Goal: Information Seeking & Learning: Learn about a topic

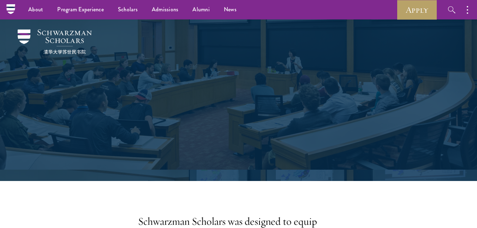
scroll to position [3910, 0]
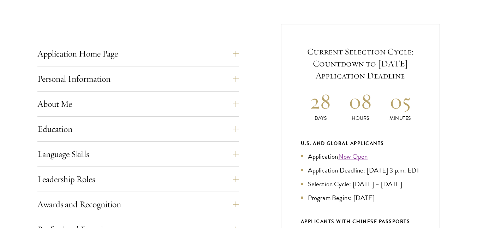
scroll to position [262, 0]
click at [135, 58] on button "Application Home Page" at bounding box center [143, 53] width 201 height 17
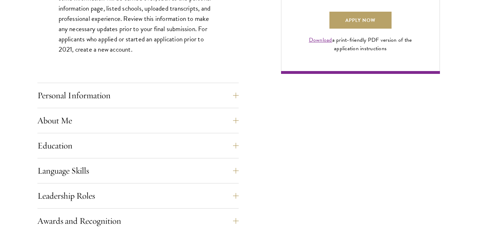
scroll to position [564, 0]
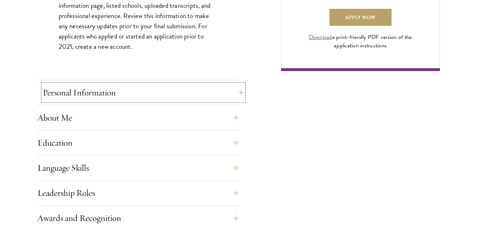
click at [122, 90] on button "Personal Information" at bounding box center [143, 92] width 201 height 17
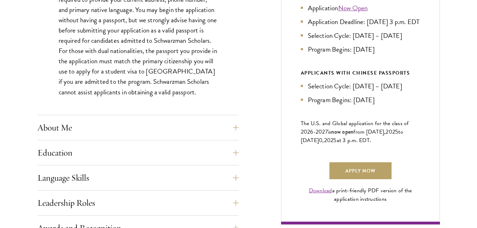
scroll to position [411, 0]
click at [90, 128] on button "About Me" at bounding box center [143, 127] width 201 height 17
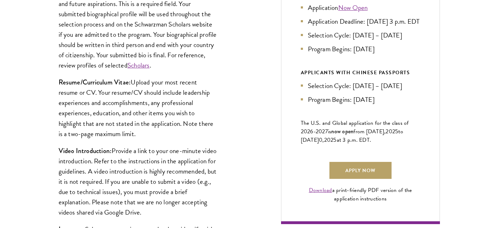
drag, startPoint x: 59, startPoint y: 82, endPoint x: 140, endPoint y: 134, distance: 95.7
click at [140, 134] on p "Resume/Curriculum Vitae: Upload your most recent resume or CV. Your resume/CV s…" at bounding box center [138, 107] width 159 height 61
copy p "Resume/Curriculum Vitae: Upload your most recent resume or CV. Your resume/CV s…"
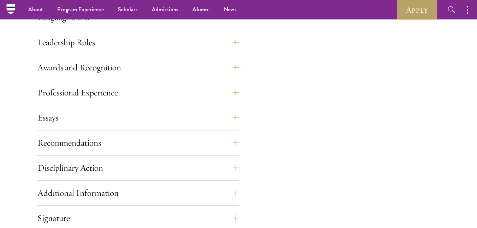
scroll to position [740, 0]
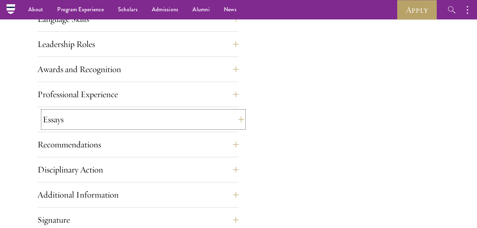
click at [239, 119] on button "Essays" at bounding box center [143, 119] width 201 height 17
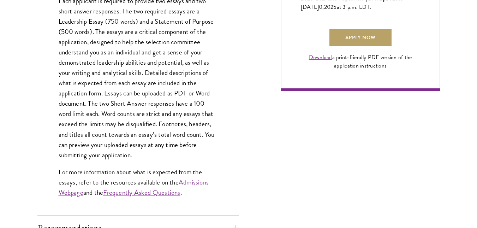
scroll to position [544, 0]
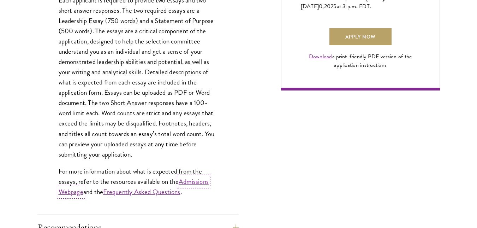
click at [192, 181] on link "Admissions Webpage" at bounding box center [134, 186] width 150 height 20
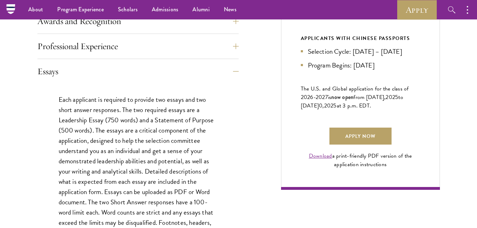
scroll to position [445, 0]
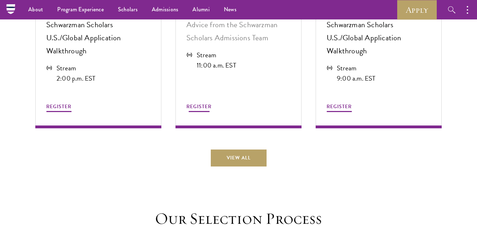
scroll to position [1970, 0]
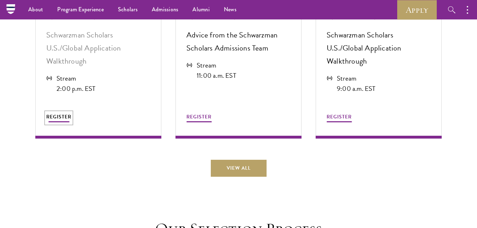
click at [56, 113] on span "REGISTER" at bounding box center [58, 116] width 25 height 7
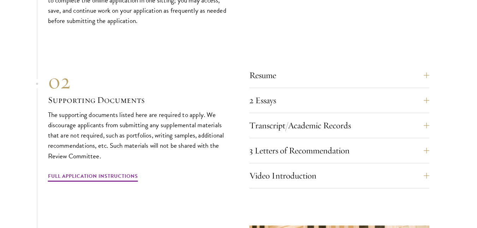
scroll to position [2391, 0]
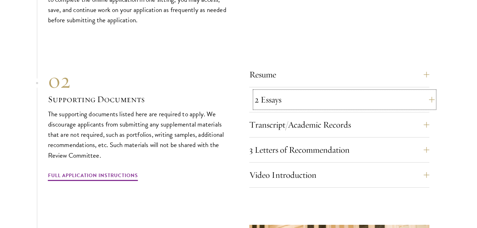
click at [425, 91] on button "2 Essays" at bounding box center [345, 99] width 180 height 17
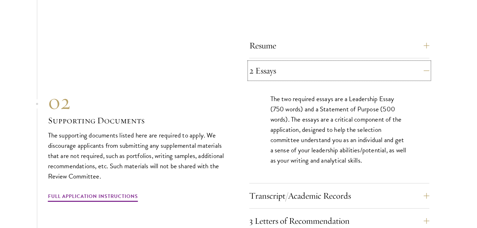
scroll to position [2421, 0]
click at [413, 62] on button "2 Essays" at bounding box center [345, 70] width 180 height 17
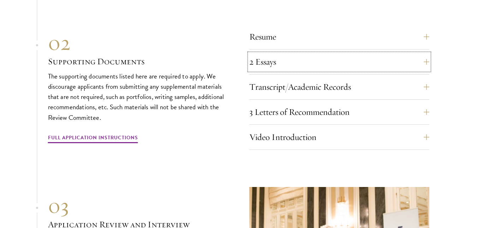
scroll to position [2429, 0]
click at [122, 133] on link "Full Application Instructions" at bounding box center [93, 138] width 90 height 11
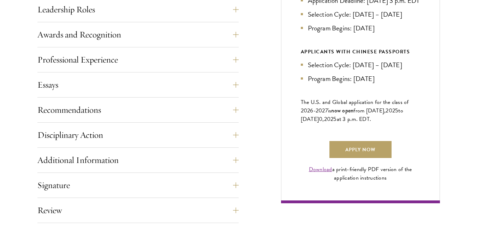
scroll to position [463, 0]
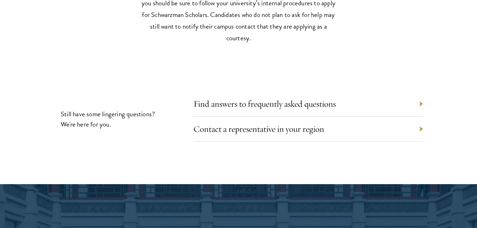
scroll to position [3363, 0]
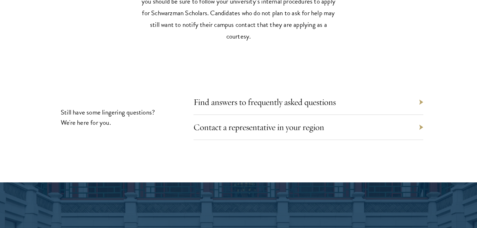
click at [344, 90] on div "Find answers to frequently asked questions" at bounding box center [309, 102] width 230 height 25
click at [422, 90] on div "Find answers to frequently asked questions" at bounding box center [309, 102] width 230 height 25
click at [331, 96] on link "Find answers to frequently asked questions" at bounding box center [270, 101] width 142 height 11
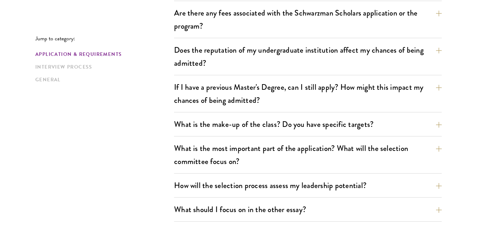
scroll to position [281, 0]
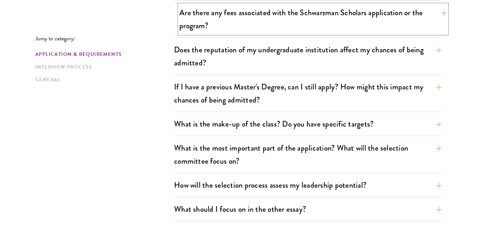
click at [363, 18] on button "Are there any fees associated with the Schwarzman Scholars application or the p…" at bounding box center [314, 19] width 268 height 29
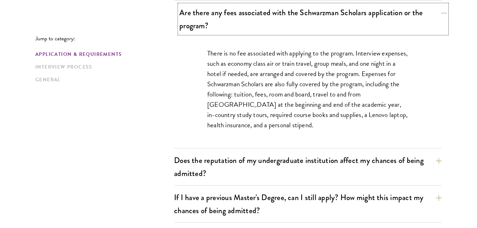
click at [363, 18] on button "Are there any fees associated with the Schwarzman Scholars application or the p…" at bounding box center [314, 19] width 268 height 29
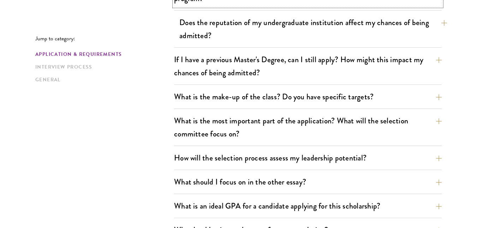
scroll to position [308, 0]
click at [365, 26] on button "Does the reputation of my undergraduate institution affect my chances of being …" at bounding box center [314, 28] width 268 height 29
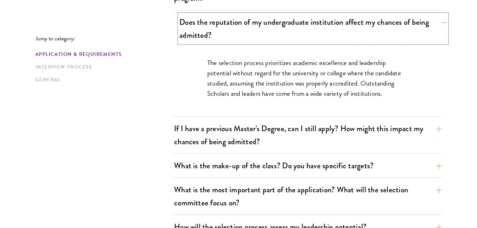
click at [365, 26] on button "Does the reputation of my undergraduate institution affect my chances of being …" at bounding box center [314, 28] width 268 height 29
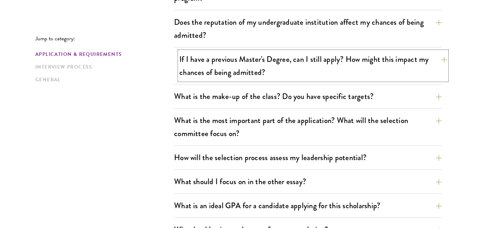
click at [353, 58] on button "If I have a previous Master's Degree, can I still apply? How might this impact …" at bounding box center [314, 65] width 268 height 29
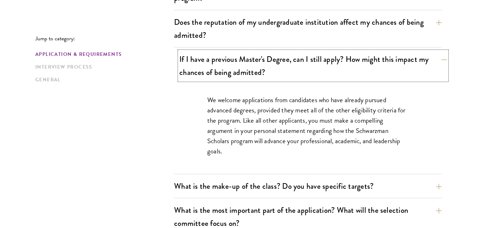
click at [353, 58] on button "If I have a previous Master's Degree, can I still apply? How might this impact …" at bounding box center [314, 65] width 268 height 29
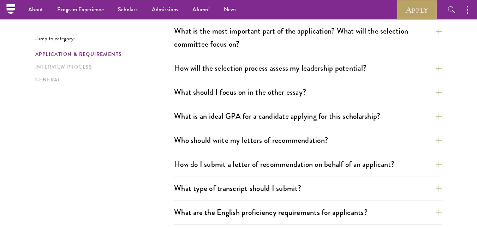
scroll to position [397, 0]
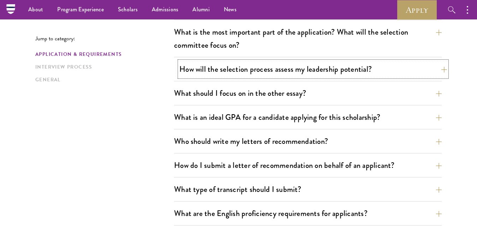
click at [321, 69] on button "How will the selection process assess my leadership potential?" at bounding box center [314, 69] width 268 height 16
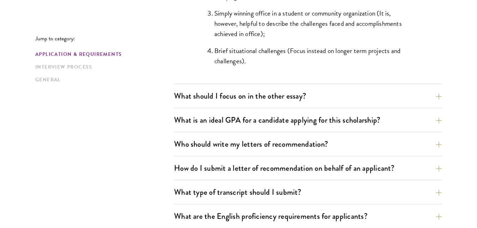
scroll to position [786, 0]
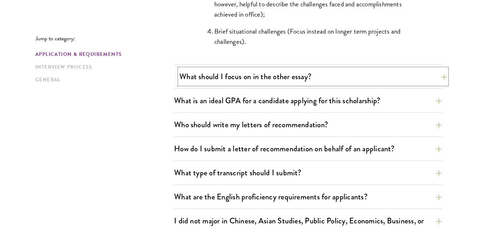
click at [432, 77] on button "What should I focus on in the other essay?" at bounding box center [314, 77] width 268 height 16
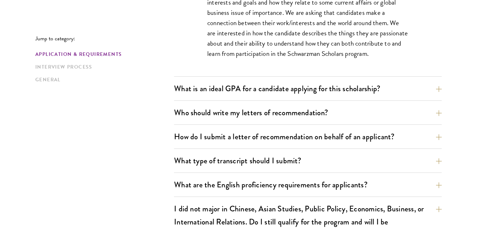
scroll to position [541, 0]
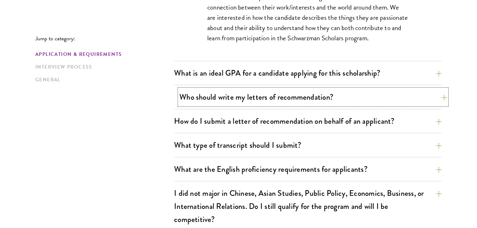
click at [440, 98] on button "Who should write my letters of recommendation?" at bounding box center [314, 97] width 268 height 16
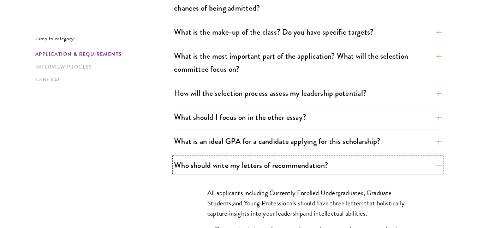
scroll to position [377, 0]
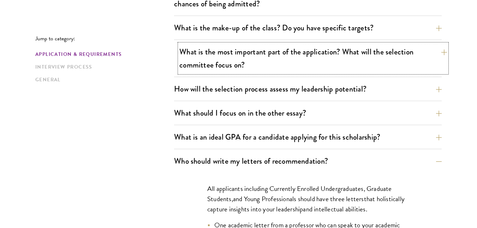
click at [411, 59] on button "What is the most important part of the application? What will the selection com…" at bounding box center [314, 58] width 268 height 29
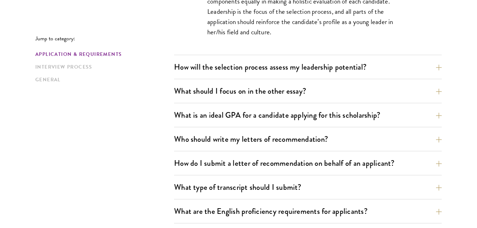
scroll to position [500, 0]
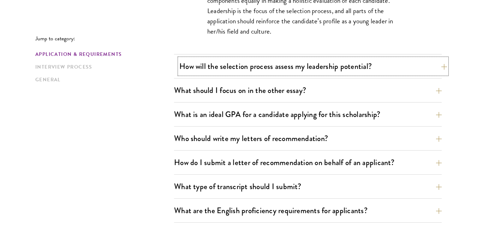
click at [409, 64] on button "How will the selection process assess my leadership potential?" at bounding box center [314, 66] width 268 height 16
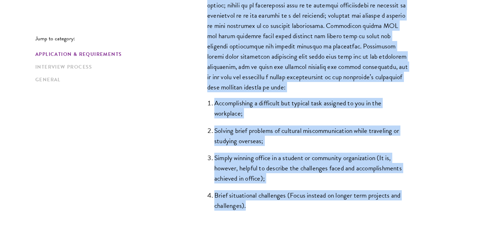
scroll to position [629, 0]
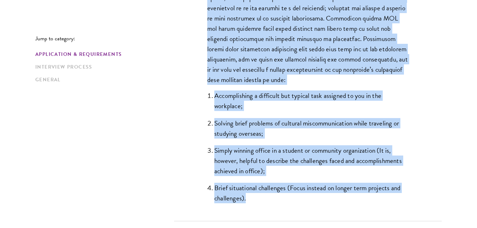
drag, startPoint x: 209, startPoint y: 58, endPoint x: 260, endPoint y: 196, distance: 147.7
click at [260, 196] on div "The Schwarzman Scholars selection process strives to understand candidates as i…" at bounding box center [308, 34] width 244 height 372
copy div "The Schwarzman Scholars selection process strives to understand candidates as i…"
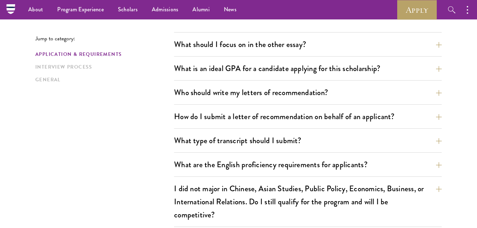
scroll to position [818, 0]
click at [429, 42] on button "What should I focus on in the other essay?" at bounding box center [314, 45] width 268 height 16
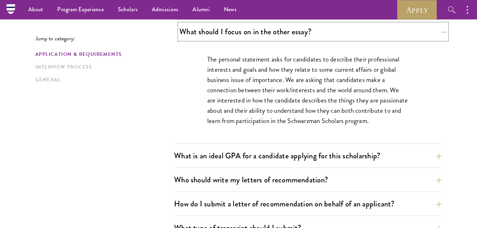
scroll to position [448, 0]
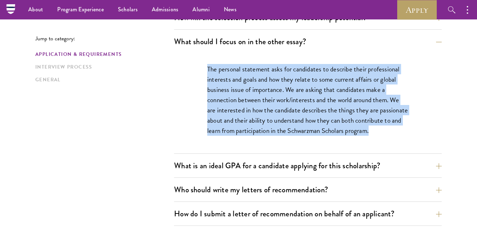
drag, startPoint x: 207, startPoint y: 68, endPoint x: 394, endPoint y: 131, distance: 196.4
click at [394, 131] on p "The personal statement asks for candidates to describe their professional inter…" at bounding box center [307, 100] width 201 height 72
copy p "The personal statement asks for candidates to describe their professional inter…"
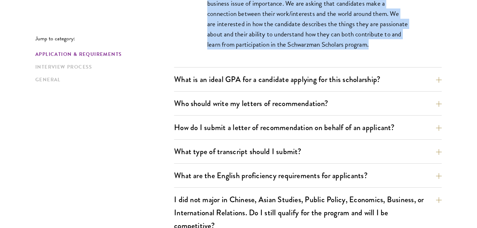
scroll to position [540, 0]
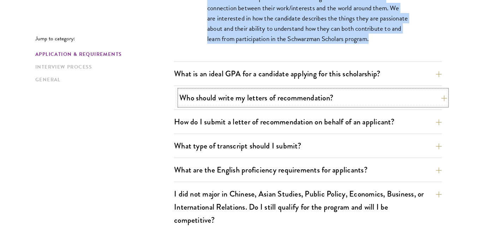
click at [307, 93] on button "Who should write my letters of recommendation?" at bounding box center [314, 98] width 268 height 16
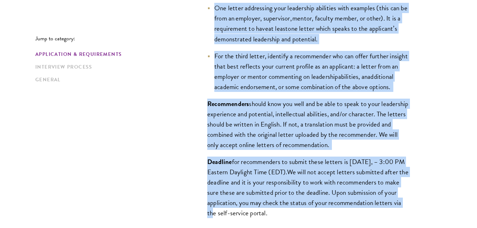
scroll to position [658, 0]
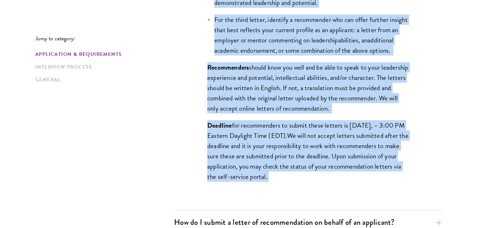
drag, startPoint x: 208, startPoint y: 50, endPoint x: 352, endPoint y: 186, distance: 197.7
click at [352, 186] on div "All applicants including Currently Enrolled Undergraduates, Graduate Students ,…" at bounding box center [308, 45] width 244 height 307
copy div "All applicants including Currently Enrolled Undergraduates, Graduate Students ,…"
